Goal: Task Accomplishment & Management: Complete application form

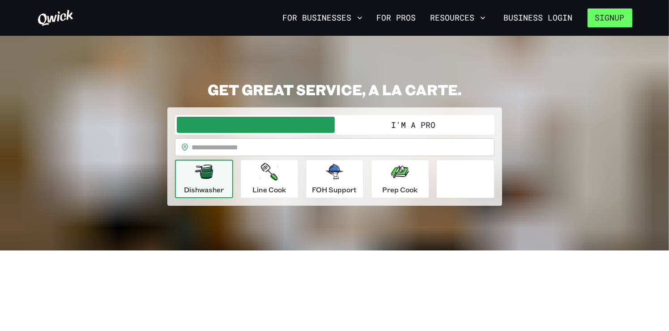
click at [605, 21] on button "Signup" at bounding box center [610, 18] width 45 height 19
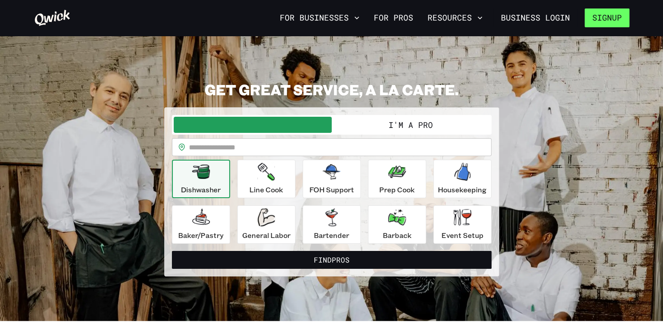
click at [597, 14] on button "Signup" at bounding box center [606, 18] width 45 height 19
click at [617, 17] on button "Signup" at bounding box center [606, 18] width 45 height 19
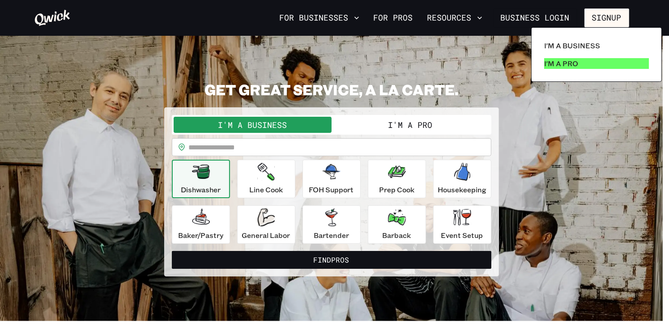
click at [564, 59] on p "I'm a Pro" at bounding box center [561, 63] width 34 height 11
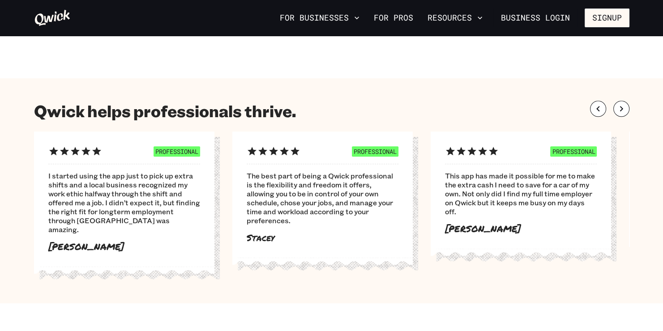
scroll to position [469, 0]
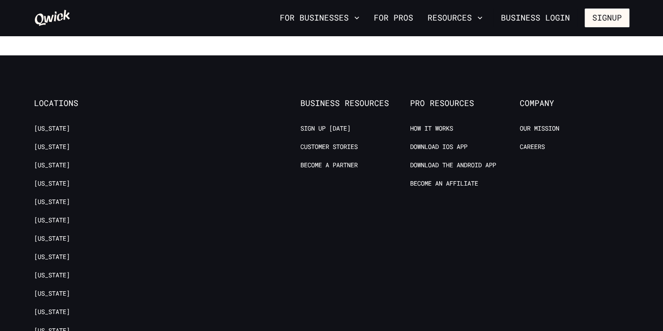
scroll to position [1732, 0]
